Goal: Task Accomplishment & Management: Use online tool/utility

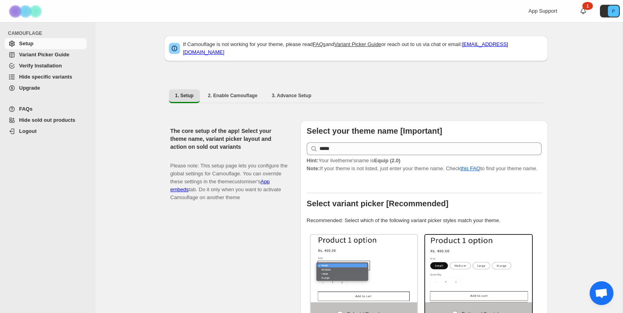
click at [32, 79] on span "Hide specific variants" at bounding box center [45, 77] width 53 height 6
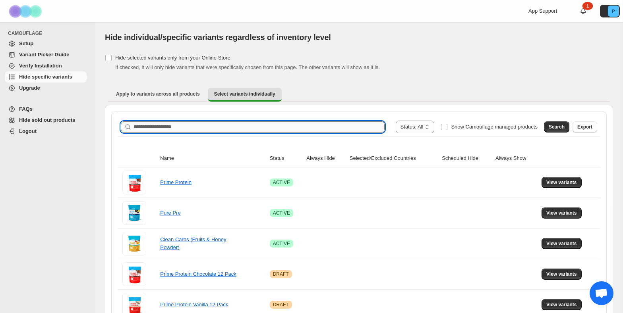
click at [229, 126] on input "Search product name" at bounding box center [258, 127] width 251 height 11
type input "*********"
click at [557, 124] on button "Search" at bounding box center [556, 127] width 25 height 11
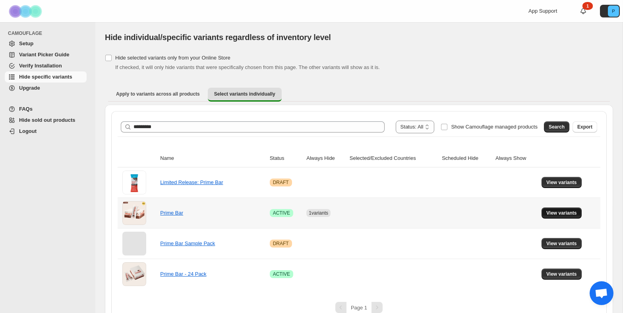
click at [564, 214] on span "View variants" at bounding box center [561, 213] width 31 height 6
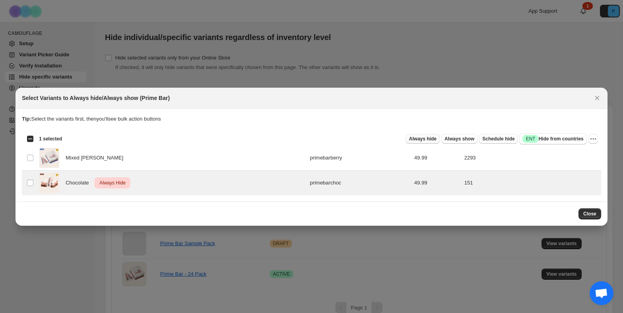
click at [421, 139] on span "Always hide" at bounding box center [422, 139] width 27 height 6
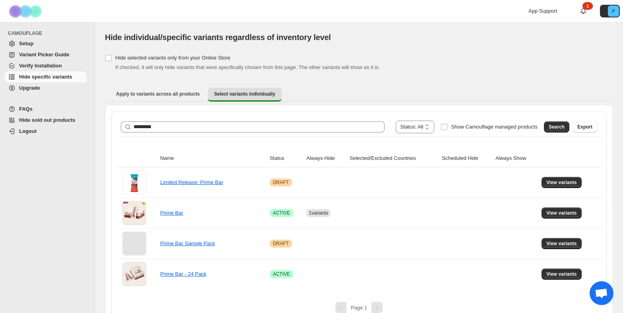
scroll to position [12, 0]
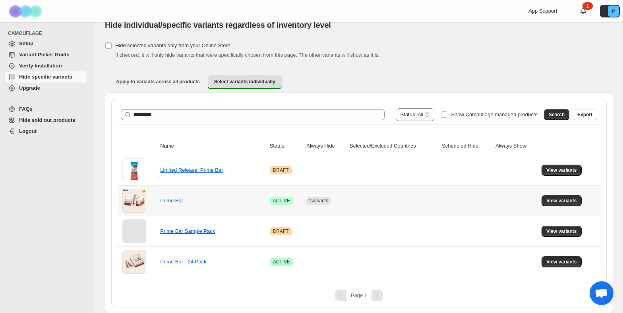
click at [264, 199] on td "Prime Bar" at bounding box center [212, 200] width 109 height 31
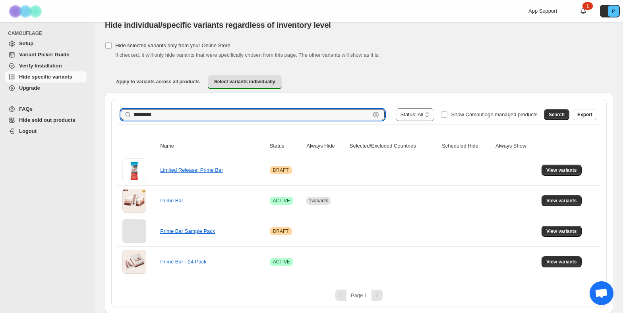
drag, startPoint x: 276, startPoint y: 118, endPoint x: 129, endPoint y: 115, distance: 147.0
click at [129, 115] on div "********* Clear" at bounding box center [253, 114] width 264 height 11
click at [561, 200] on span "View variants" at bounding box center [561, 201] width 31 height 6
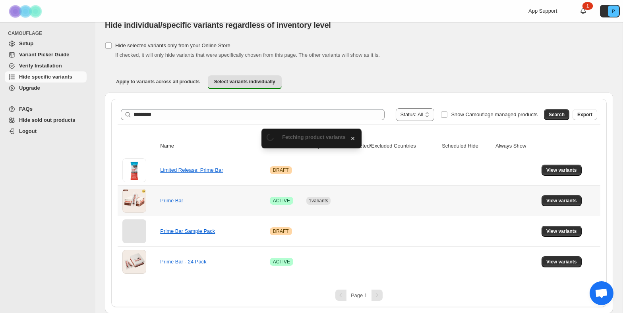
scroll to position [0, 0]
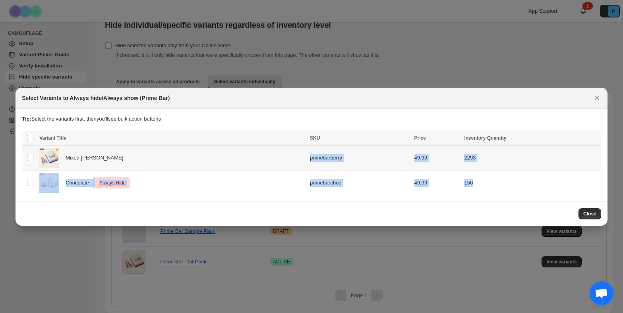
drag, startPoint x: 503, startPoint y: 183, endPoint x: 106, endPoint y: 162, distance: 397.7
click at [106, 162] on tbody "Select product variant Mixed Berry primebarberry 49.99 2293 Select product vari…" at bounding box center [311, 170] width 579 height 50
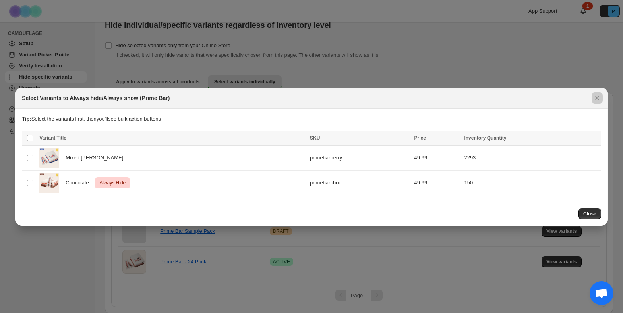
click at [320, 56] on div at bounding box center [311, 156] width 623 height 313
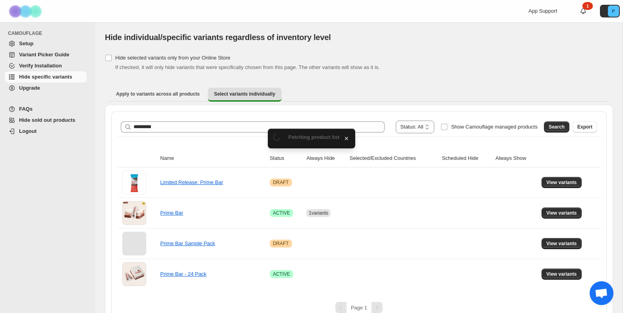
scroll to position [12, 0]
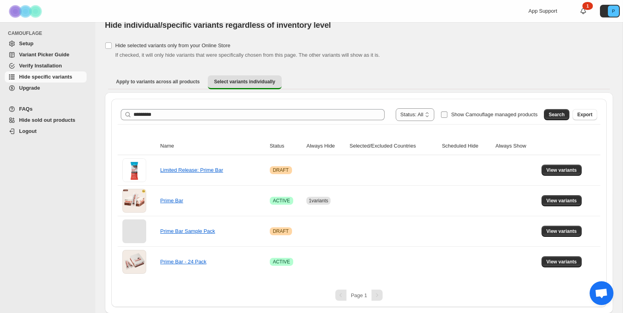
click at [464, 116] on span "Show Camouflage managed products" at bounding box center [494, 115] width 87 height 6
click at [602, 295] on span "Open chat" at bounding box center [601, 294] width 13 height 11
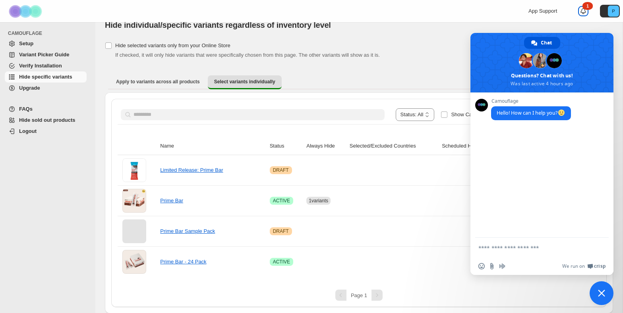
click at [587, 10] on div "App Support 1 P" at bounding box center [575, 11] width 95 height 22
click at [581, 9] on icon at bounding box center [583, 11] width 6 height 6
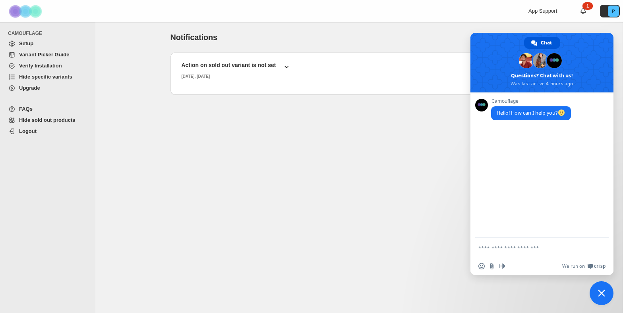
click at [282, 69] on icon "button" at bounding box center [286, 67] width 8 height 8
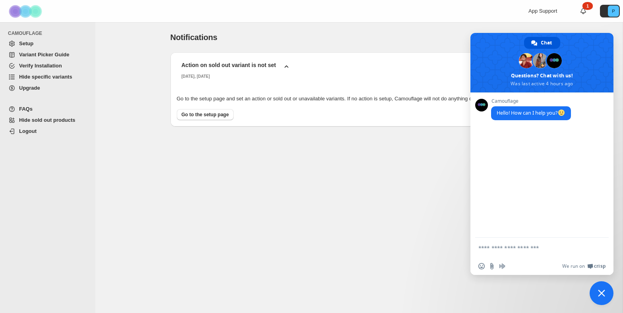
click at [599, 292] on span "Close chat" at bounding box center [601, 293] width 7 height 7
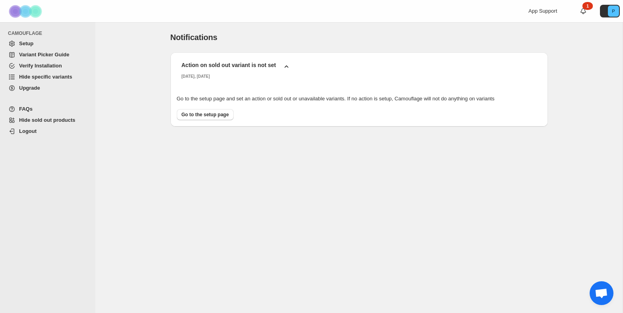
click at [606, 299] on span "Open chat" at bounding box center [601, 294] width 13 height 11
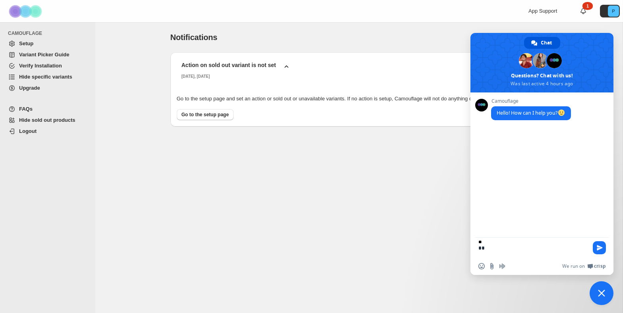
type textarea "*"
click at [570, 146] on div "Camouflage Hello! How can I help you?" at bounding box center [541, 165] width 143 height 145
